Goal: Transaction & Acquisition: Download file/media

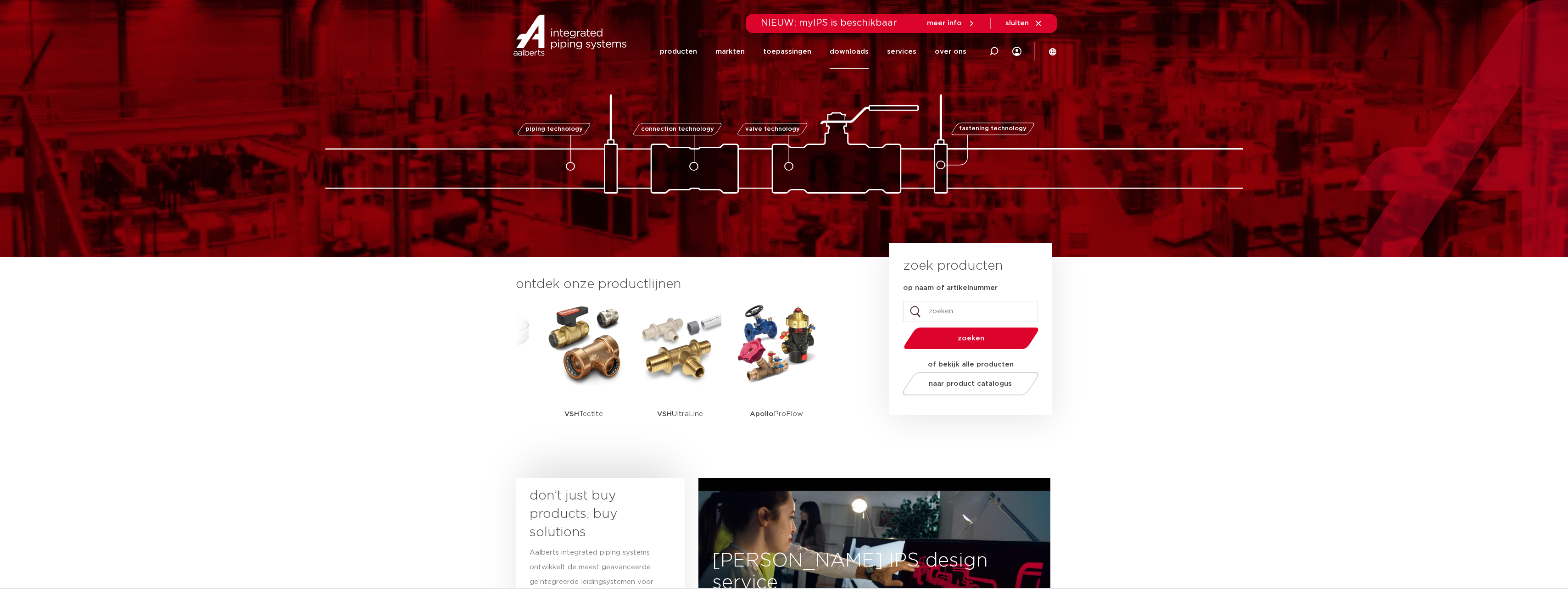
click at [864, 53] on link "downloads" at bounding box center [849, 52] width 39 height 35
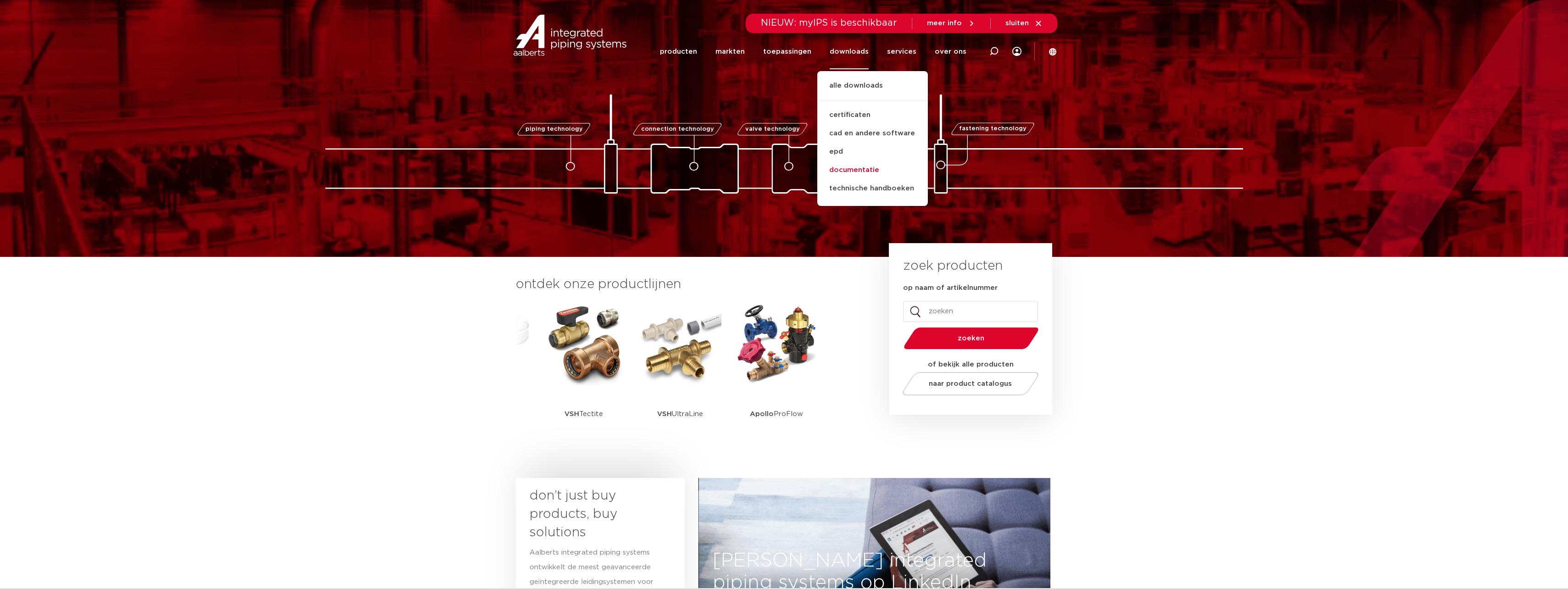
click at [859, 169] on link "documentatie" at bounding box center [873, 170] width 111 height 18
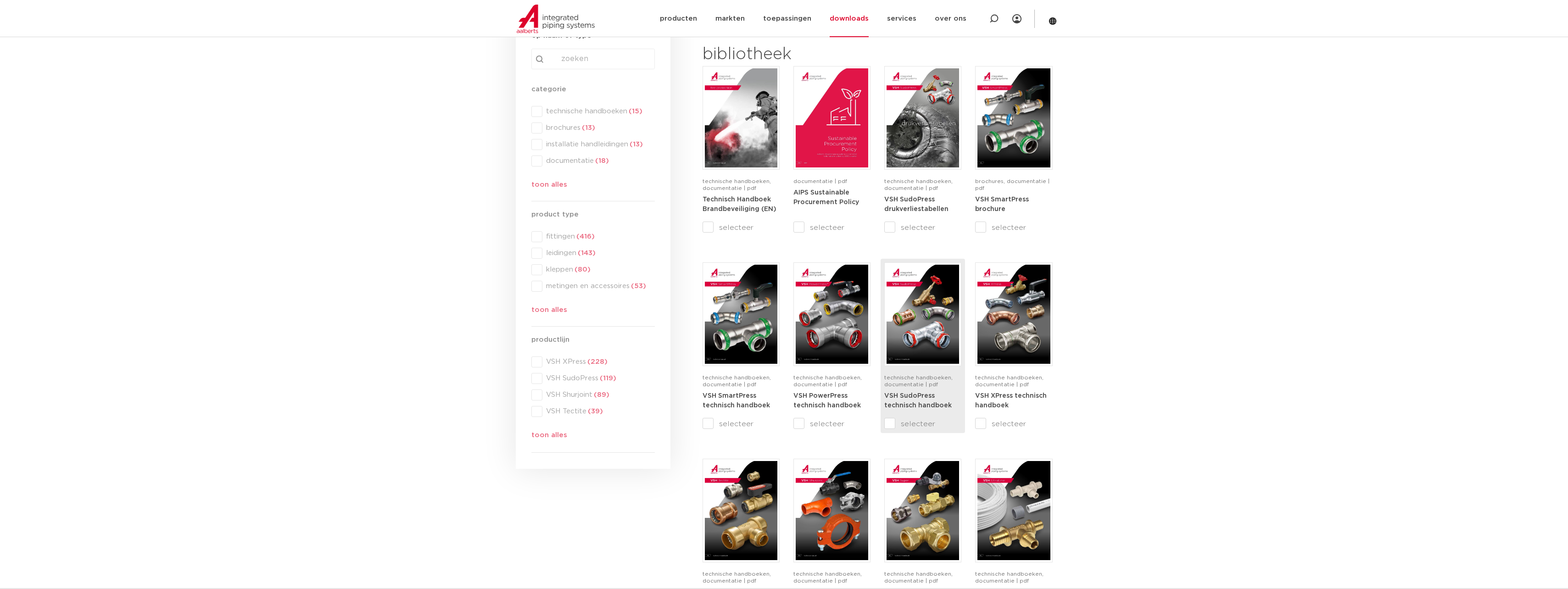
scroll to position [138, 0]
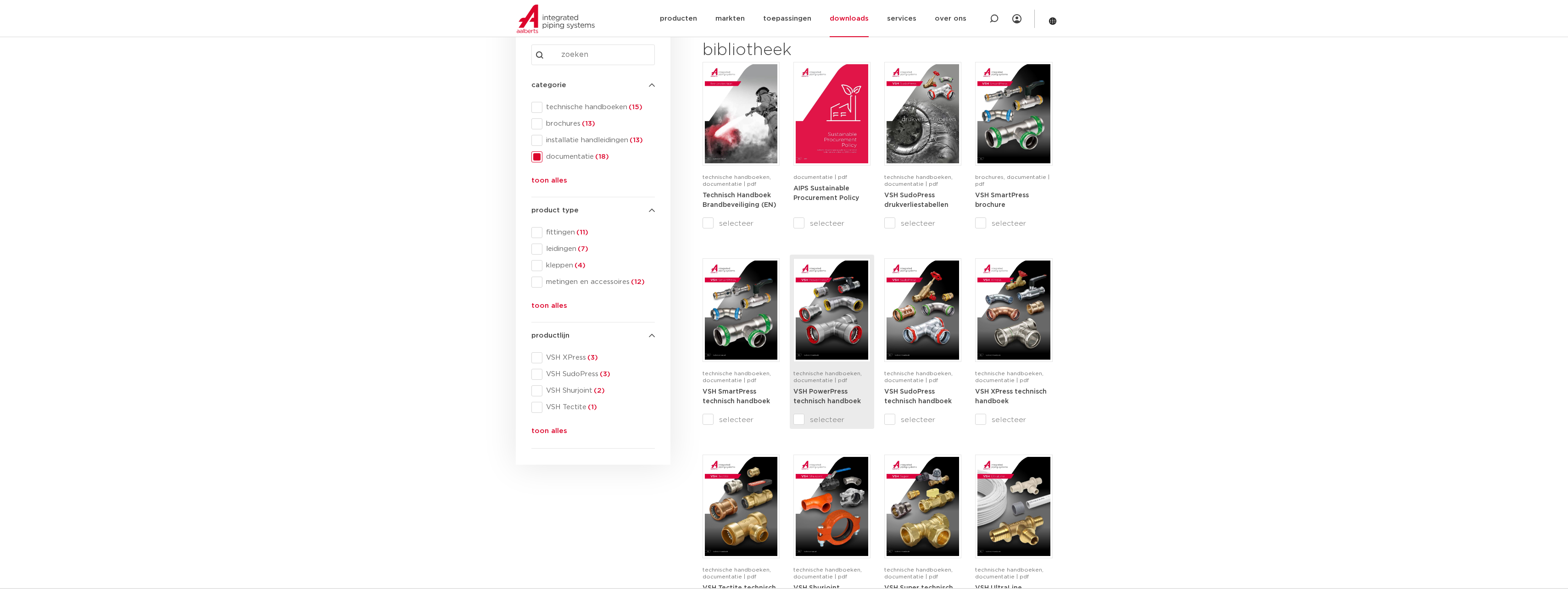
click at [819, 372] on span "technische handboeken, documentatie | pdf" at bounding box center [827, 377] width 68 height 12
click at [804, 101] on img at bounding box center [831, 114] width 72 height 99
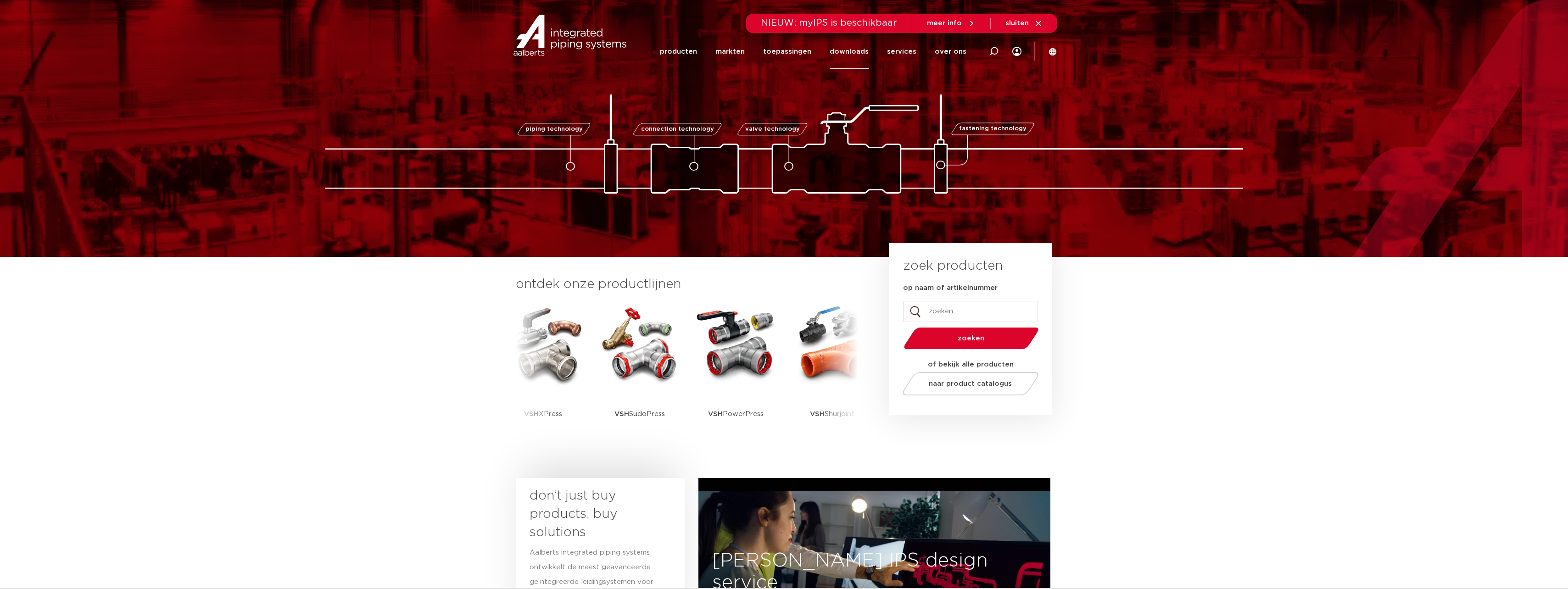
click at [861, 49] on link "downloads" at bounding box center [849, 52] width 39 height 35
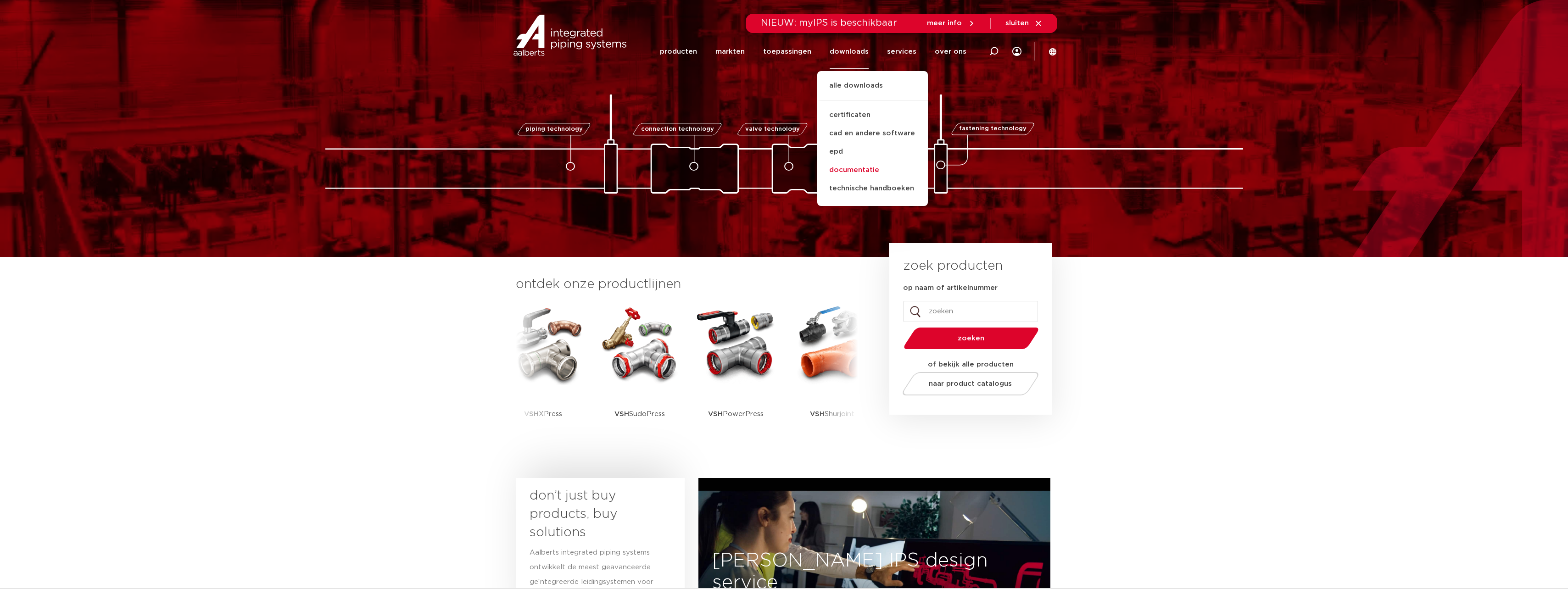
click at [866, 172] on link "documentatie" at bounding box center [873, 170] width 111 height 18
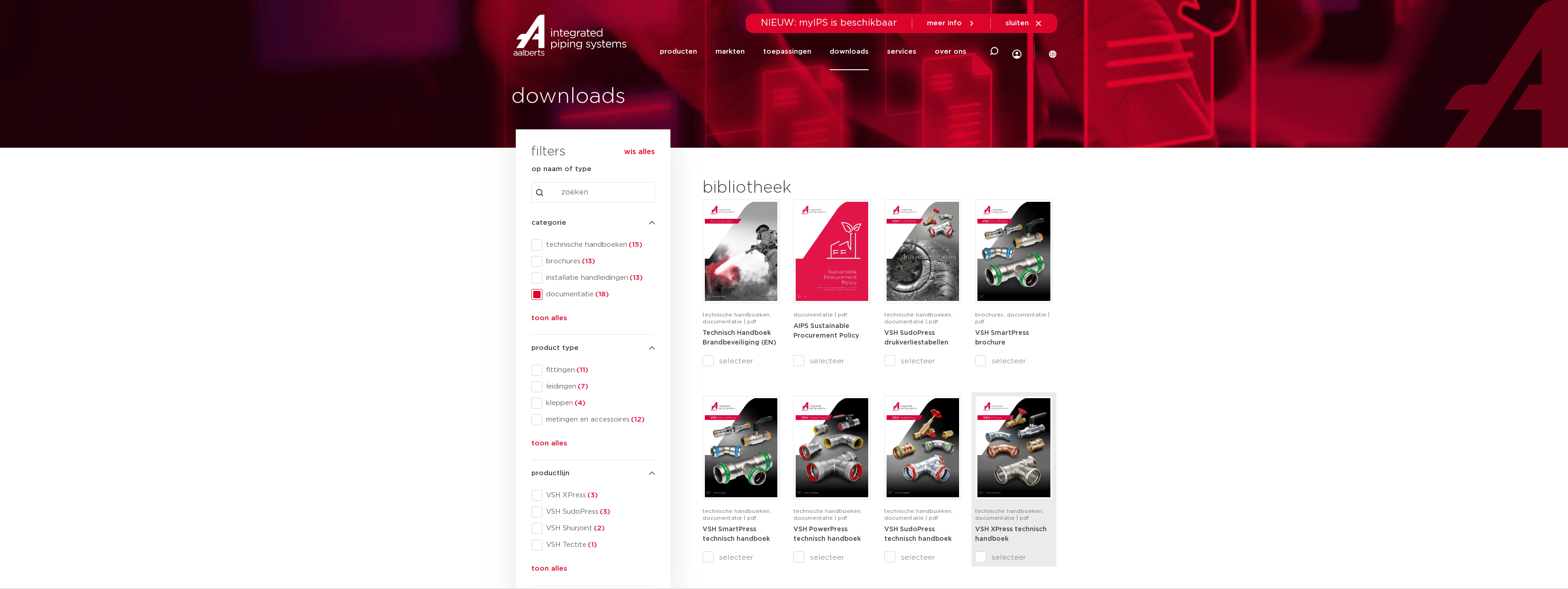
click at [998, 529] on strong "VSH XPress technisch handboek" at bounding box center [1011, 534] width 72 height 16
